Goal: Task Accomplishment & Management: Manage account settings

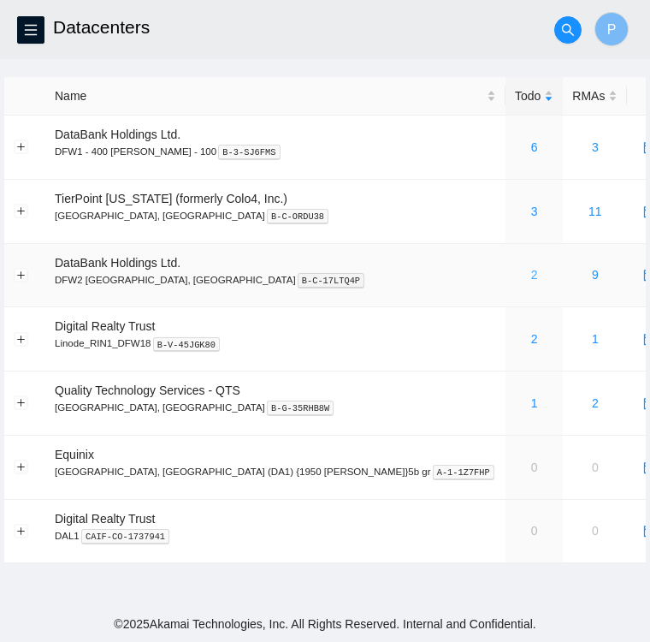
click at [531, 275] on link "2" at bounding box center [534, 275] width 7 height 14
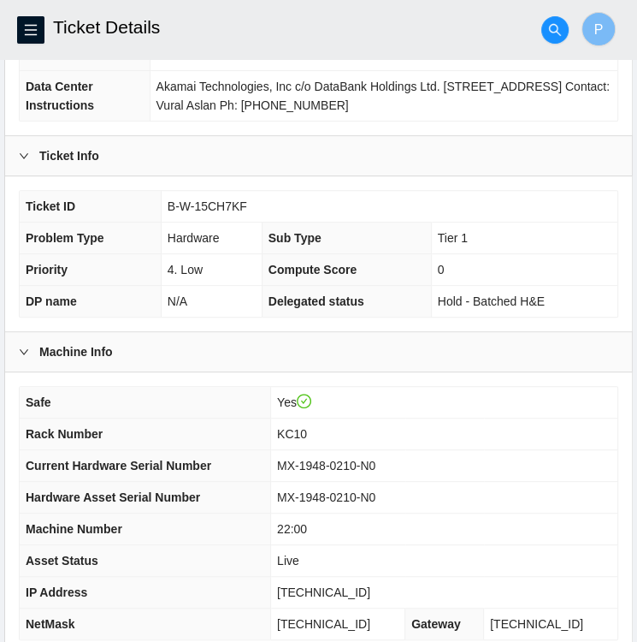
scroll to position [236, 0]
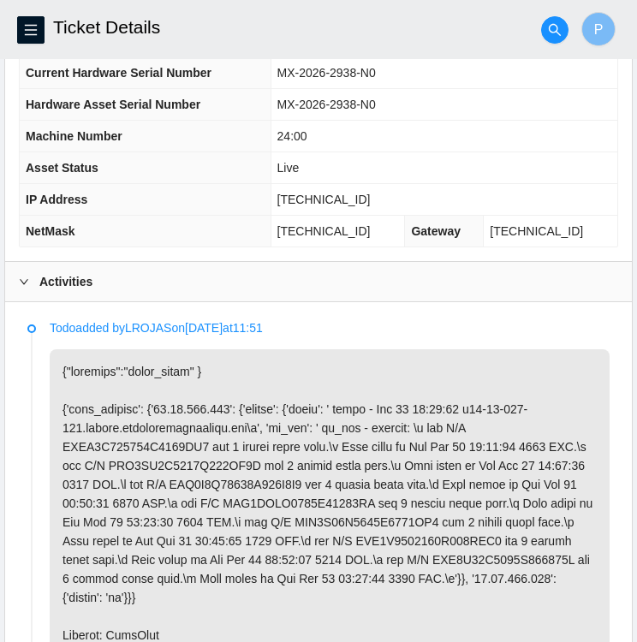
scroll to position [602, 0]
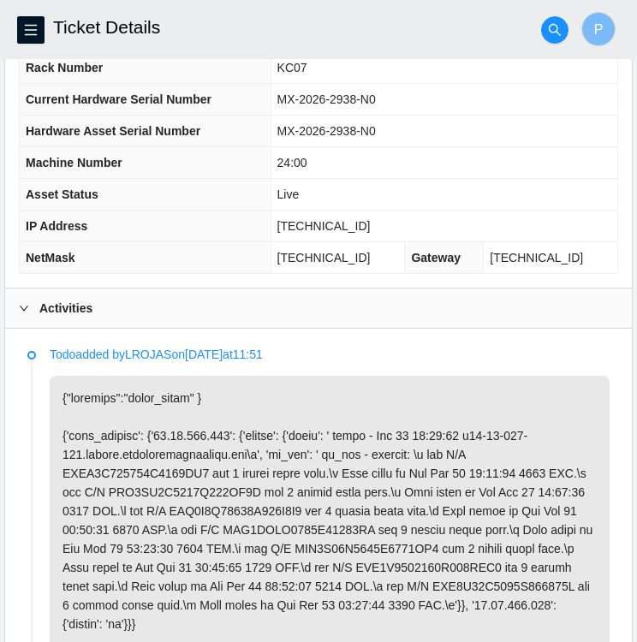
click at [27, 303] on icon "right" at bounding box center [24, 308] width 10 height 10
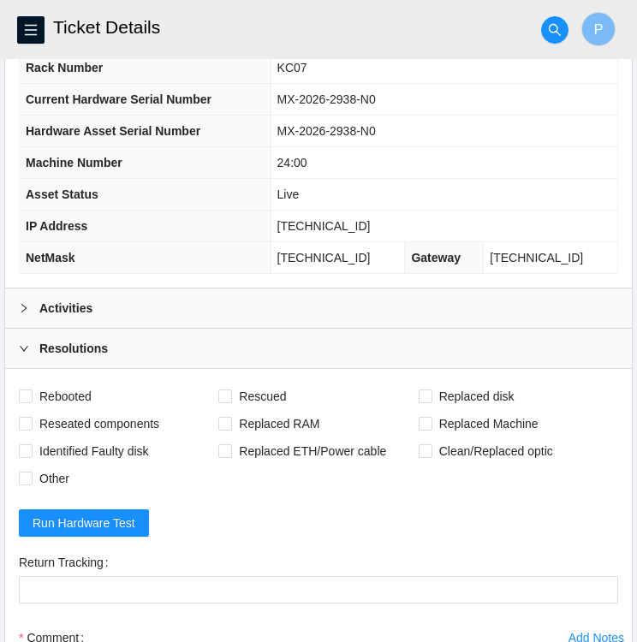
click at [21, 343] on icon "right" at bounding box center [24, 348] width 10 height 10
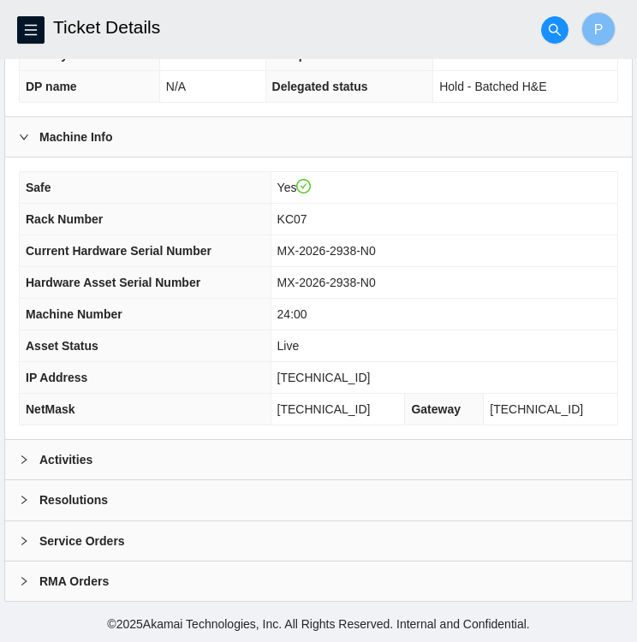
scroll to position [445, 0]
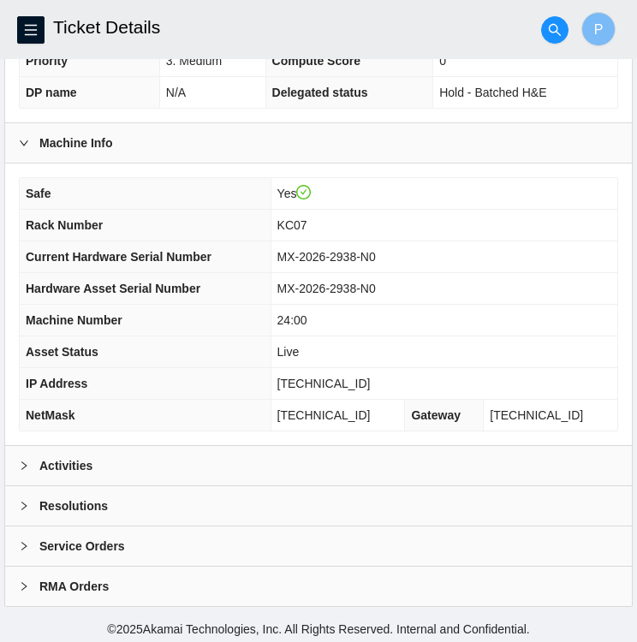
click at [19, 502] on icon "right" at bounding box center [24, 506] width 10 height 10
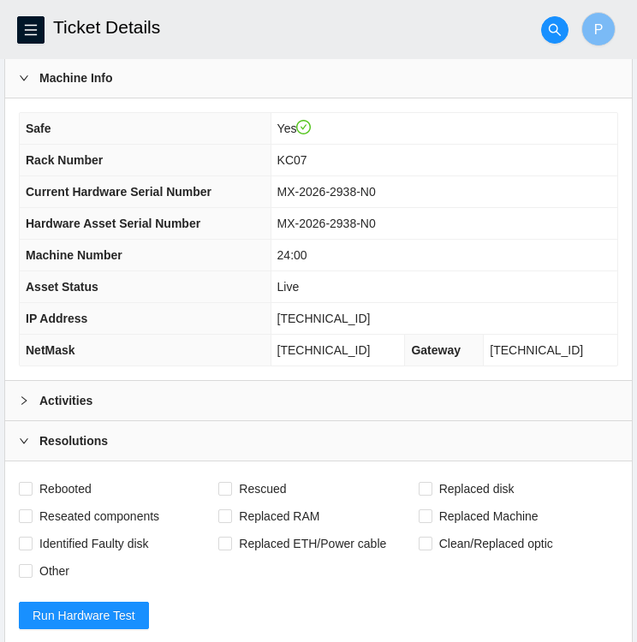
scroll to position [510, 0]
click at [15, 393] on div "Activities" at bounding box center [318, 400] width 626 height 39
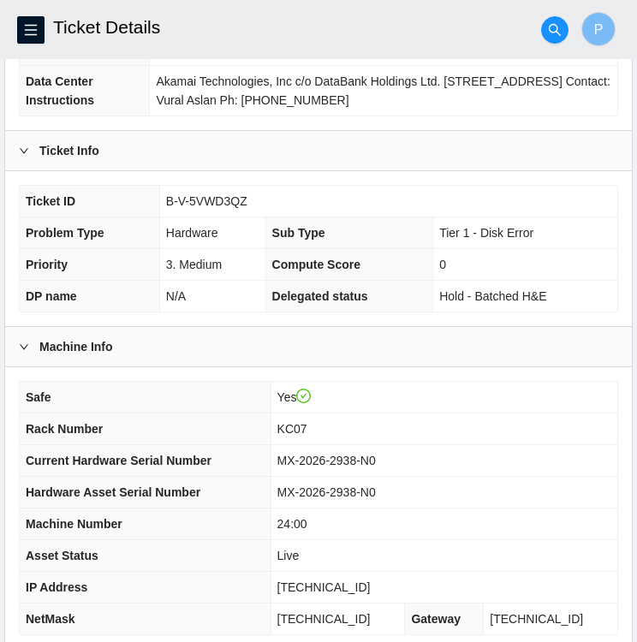
scroll to position [240, 0]
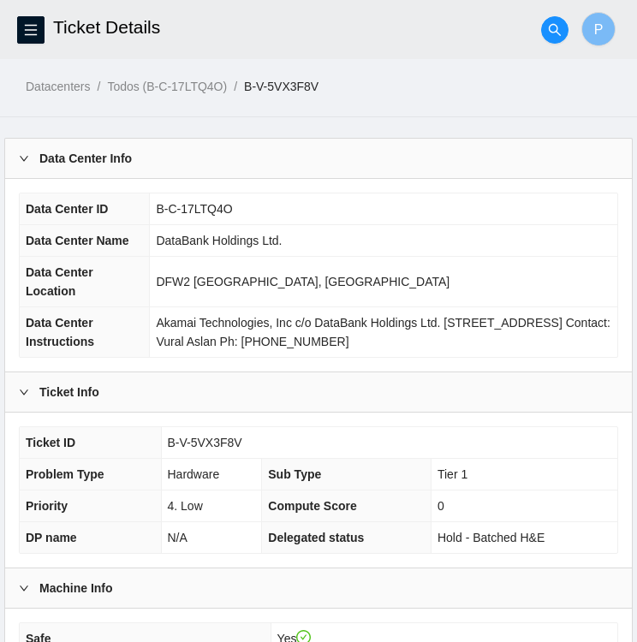
scroll to position [236, 0]
